Goal: Information Seeking & Learning: Learn about a topic

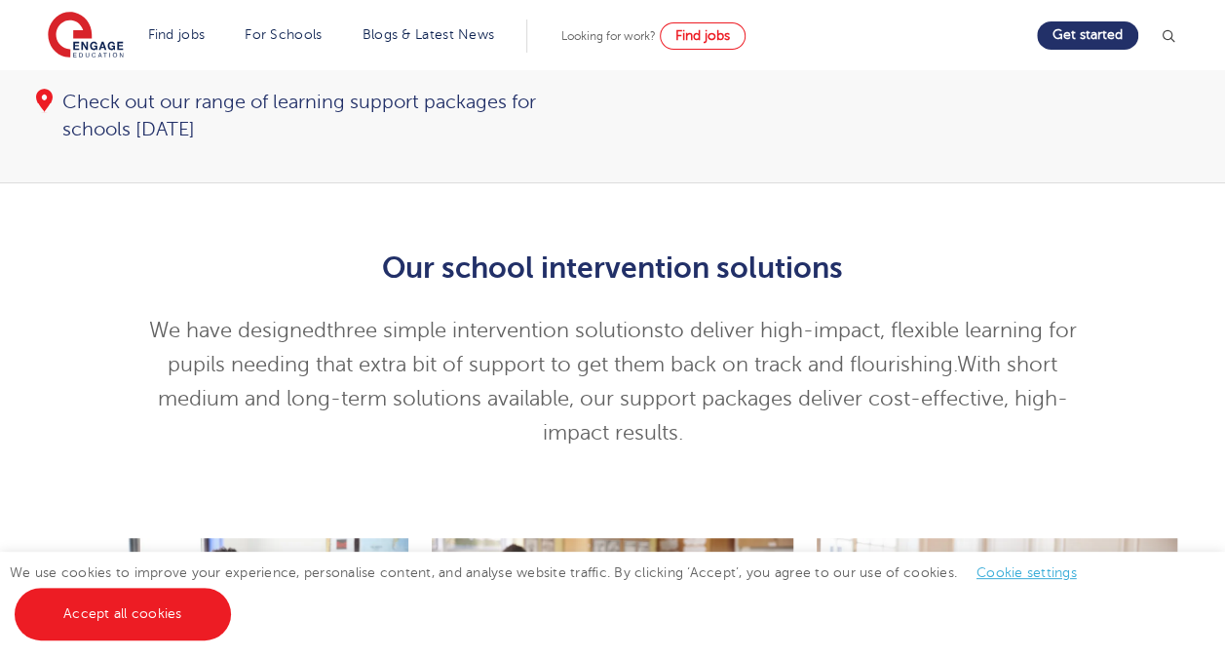
scroll to position [386, 0]
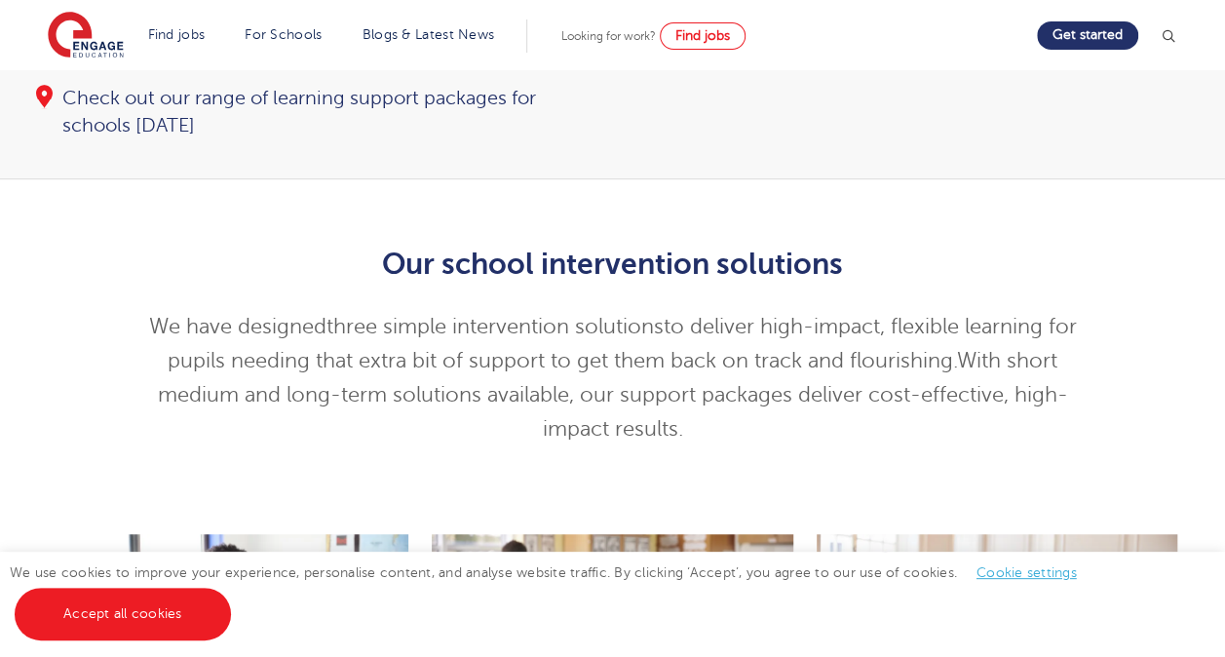
click at [155, 606] on link "Accept all cookies" at bounding box center [123, 614] width 216 height 53
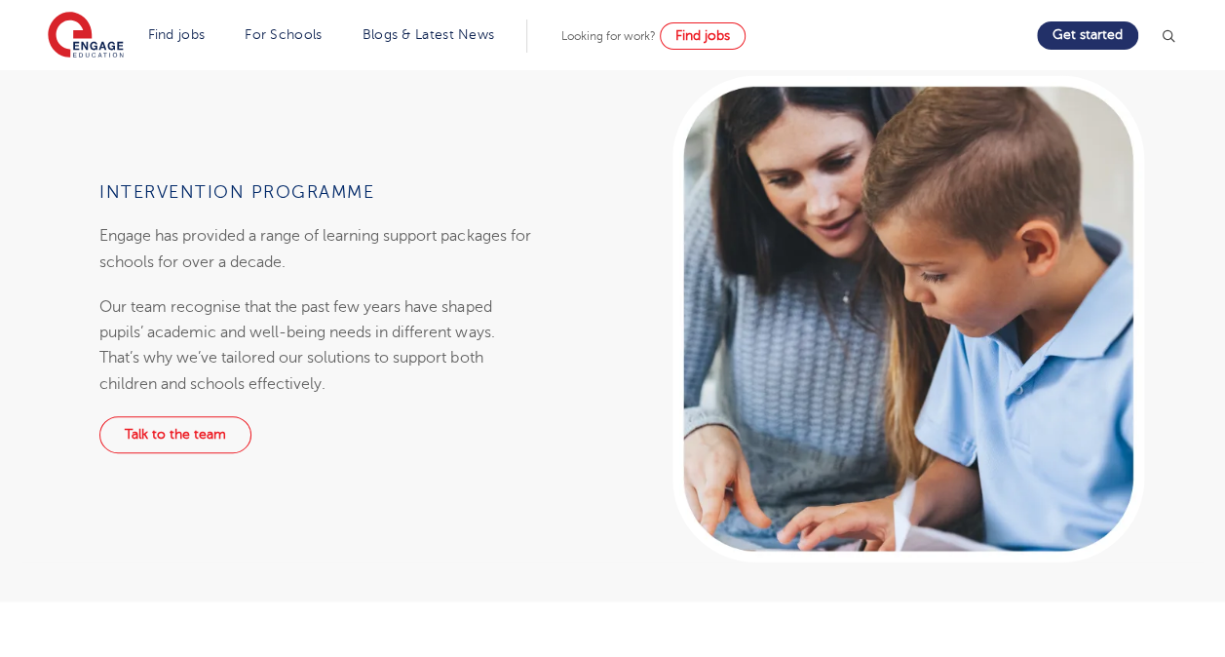
scroll to position [1406, 0]
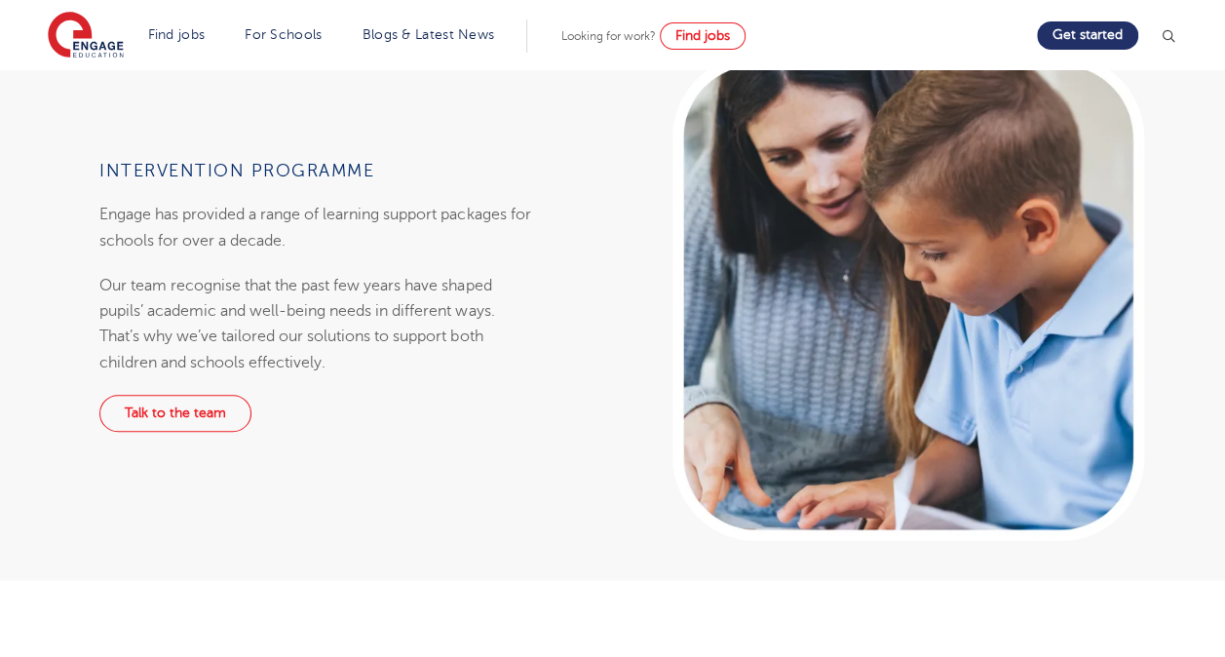
click at [409, 272] on p "Our team recognise that the past few years have shaped pupils’ academic and wel…" at bounding box center [316, 323] width 435 height 102
click at [200, 395] on link "Talk to the team" at bounding box center [175, 413] width 152 height 37
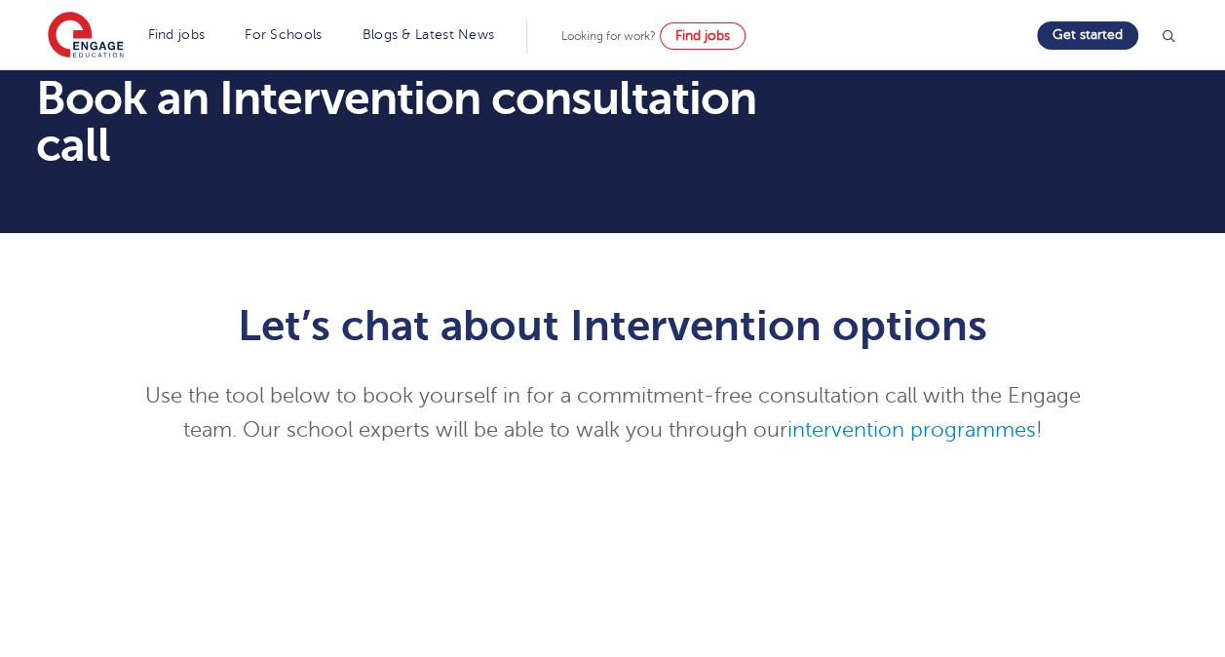
scroll to position [44, 0]
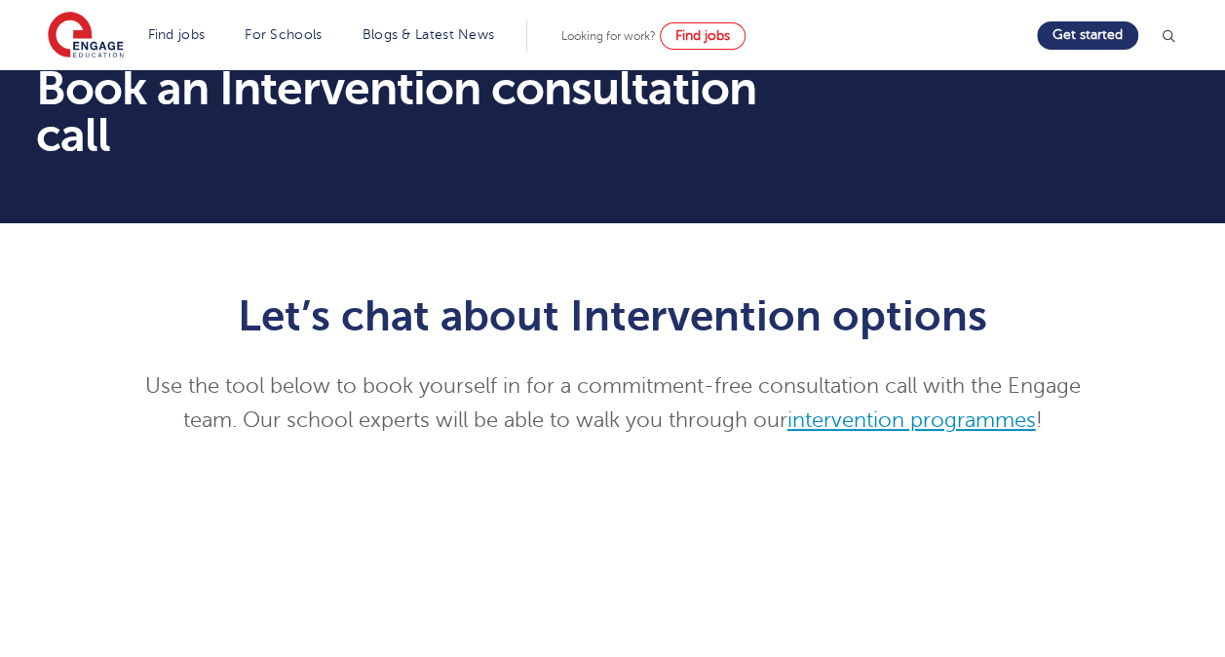
click at [964, 425] on link "intervention programmes" at bounding box center [911, 419] width 249 height 23
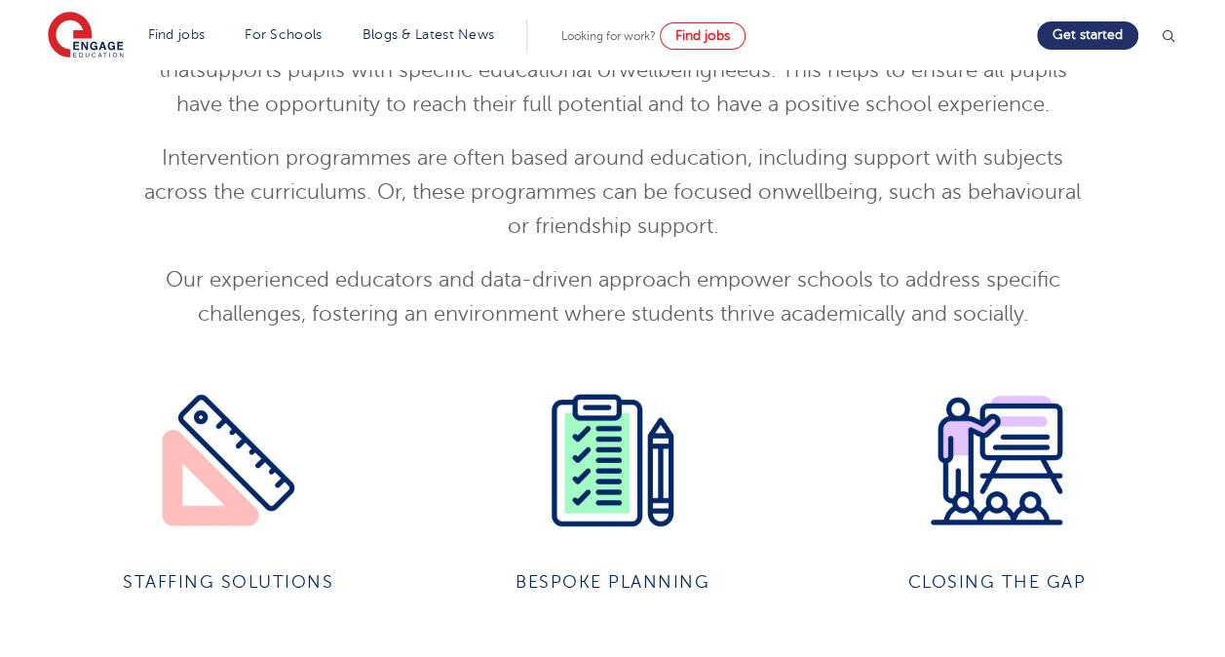
scroll to position [2149, 0]
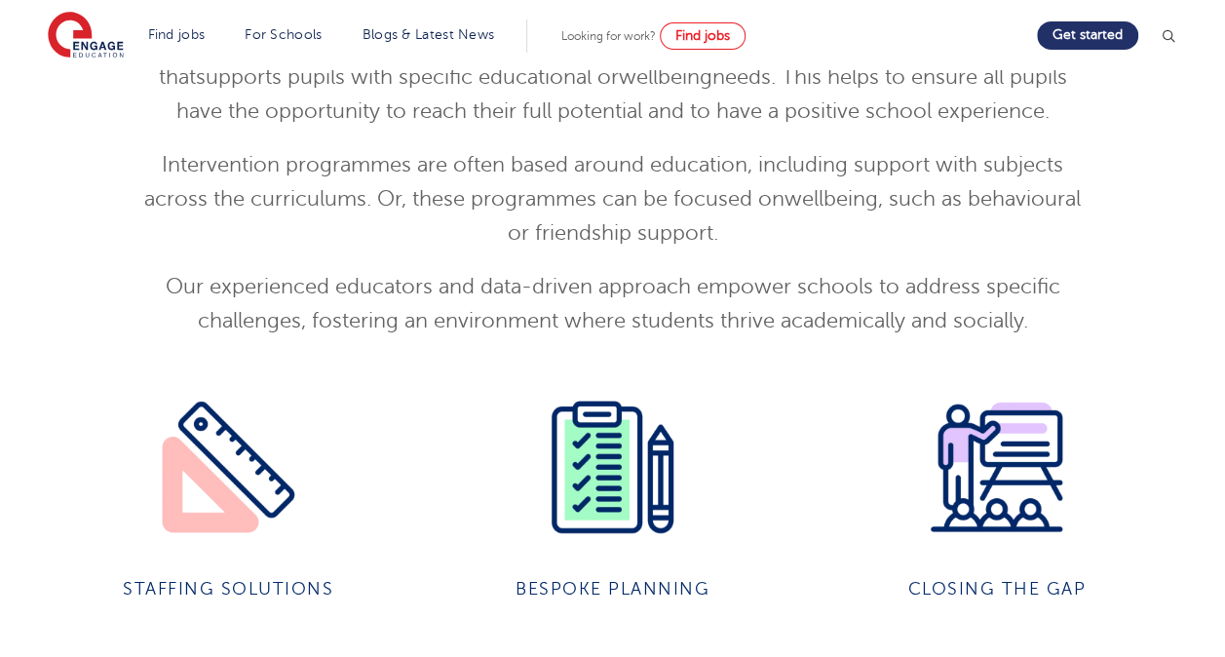
click at [604, 509] on img at bounding box center [612, 467] width 141 height 141
click at [629, 497] on img at bounding box center [612, 467] width 141 height 141
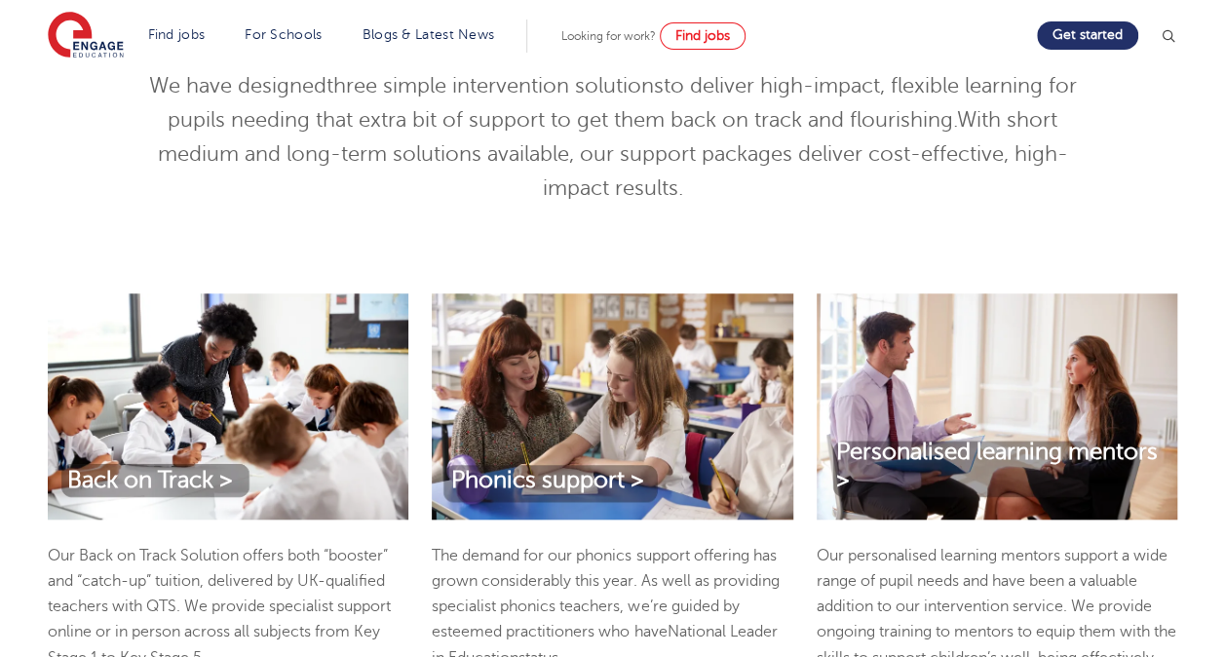
scroll to position [628, 0]
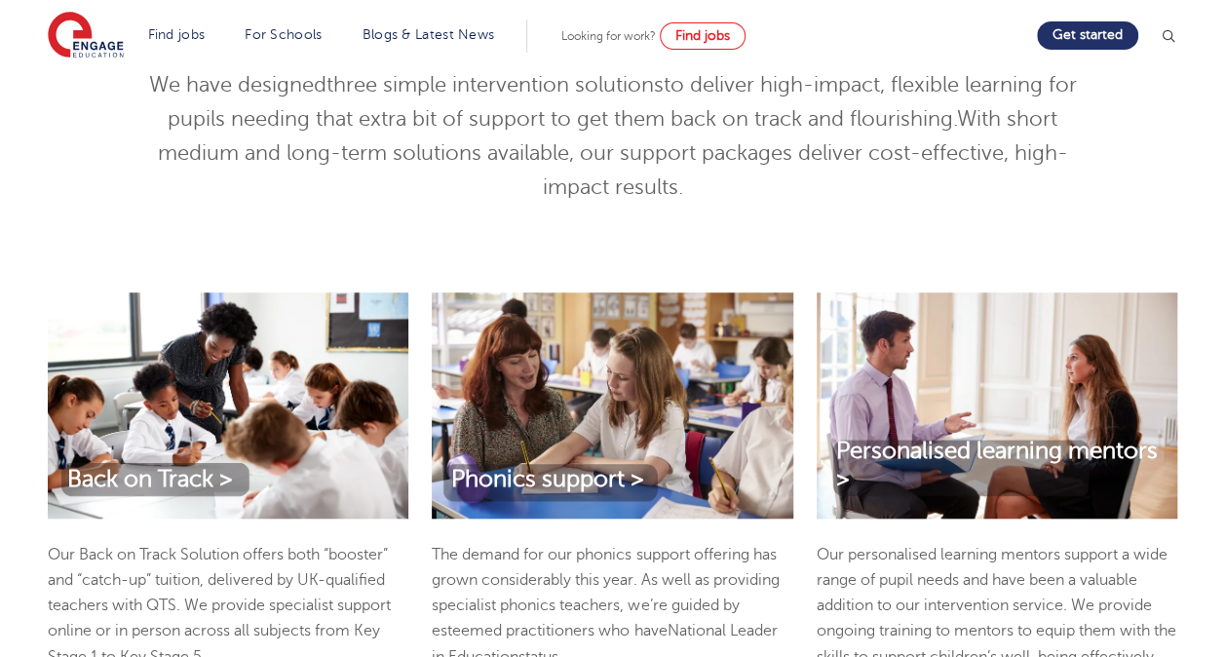
click at [1124, 542] on p "Our personalised learning mentors support a wide range of pupil needs and have …" at bounding box center [997, 606] width 361 height 128
click at [1150, 438] on link "Personalised learning mentors >" at bounding box center [997, 466] width 361 height 57
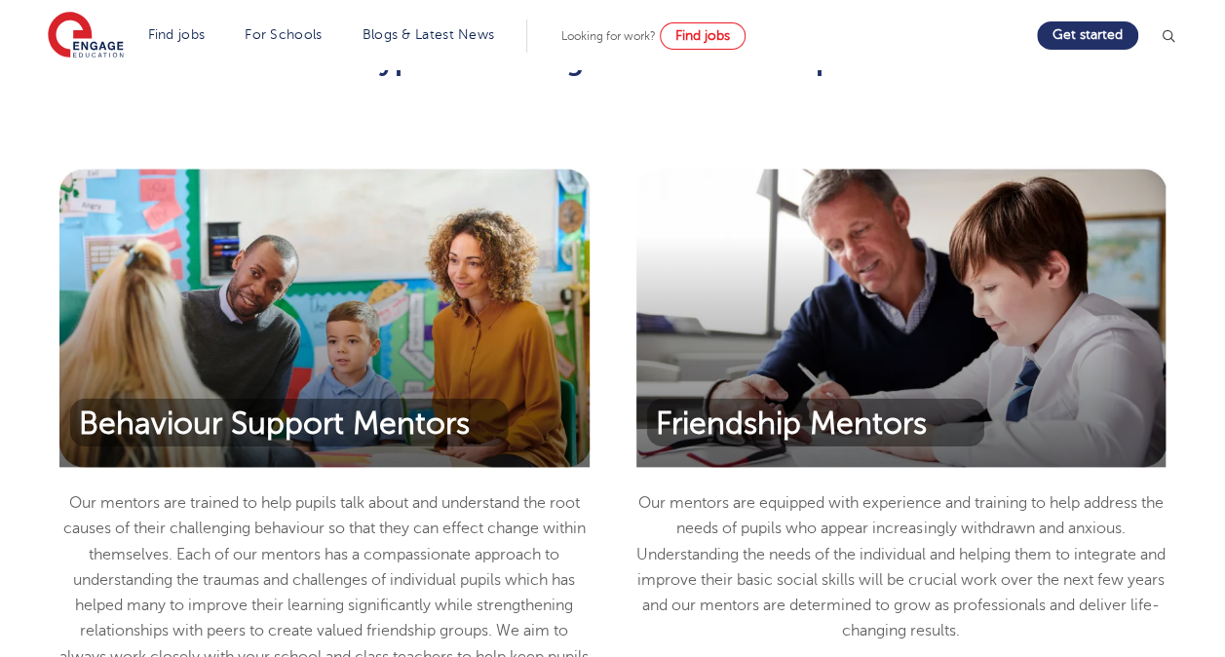
scroll to position [860, 0]
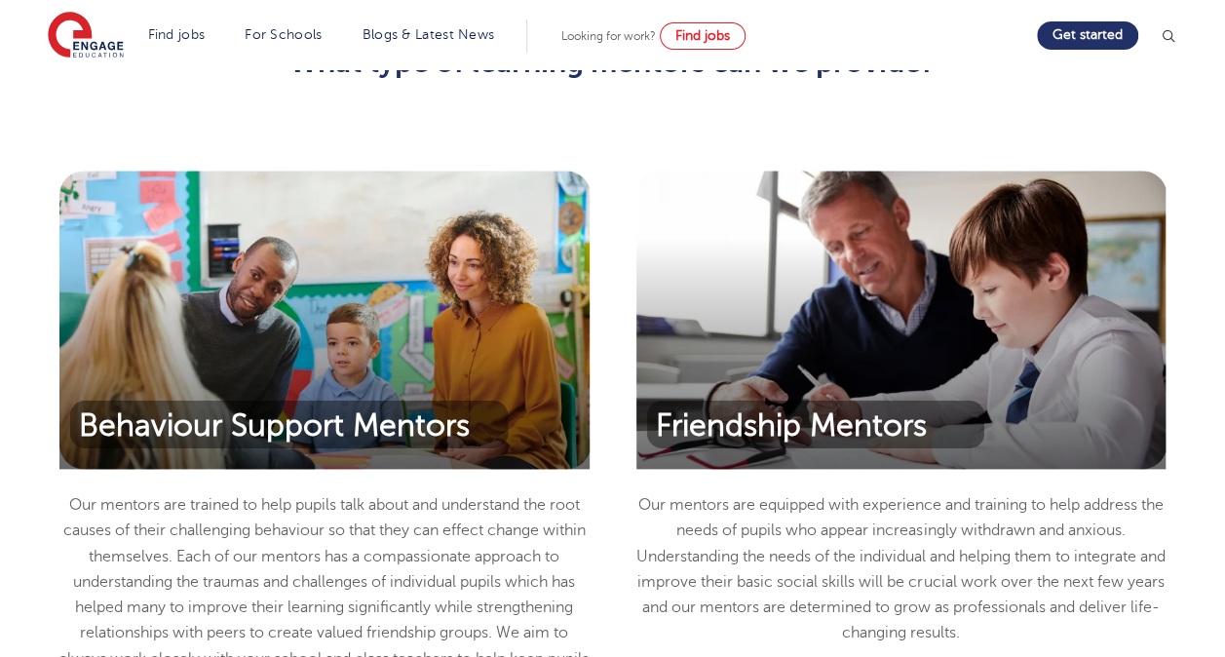
click at [473, 357] on div "Behaviour Support Mentors" at bounding box center [324, 302] width 530 height 331
click at [315, 408] on span "Behaviour Support Mentors" at bounding box center [274, 425] width 430 height 37
click at [297, 306] on div "Behaviour Support Mentors" at bounding box center [324, 302] width 530 height 331
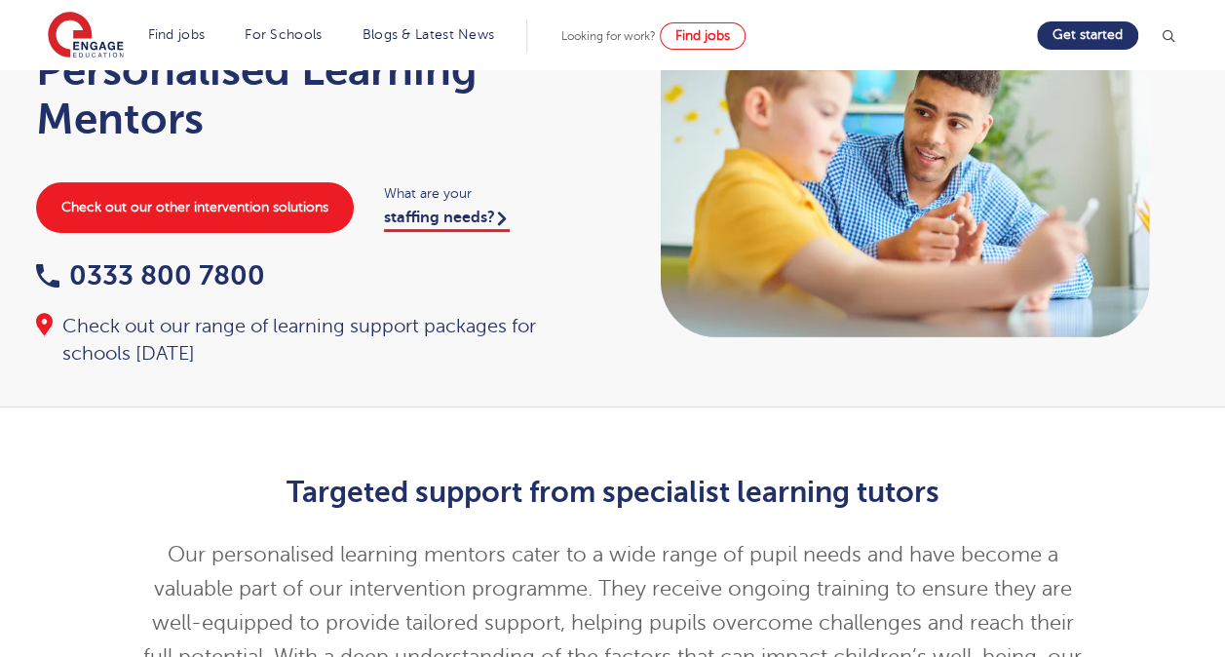
scroll to position [0, 0]
